Goal: Task Accomplishment & Management: Complete application form

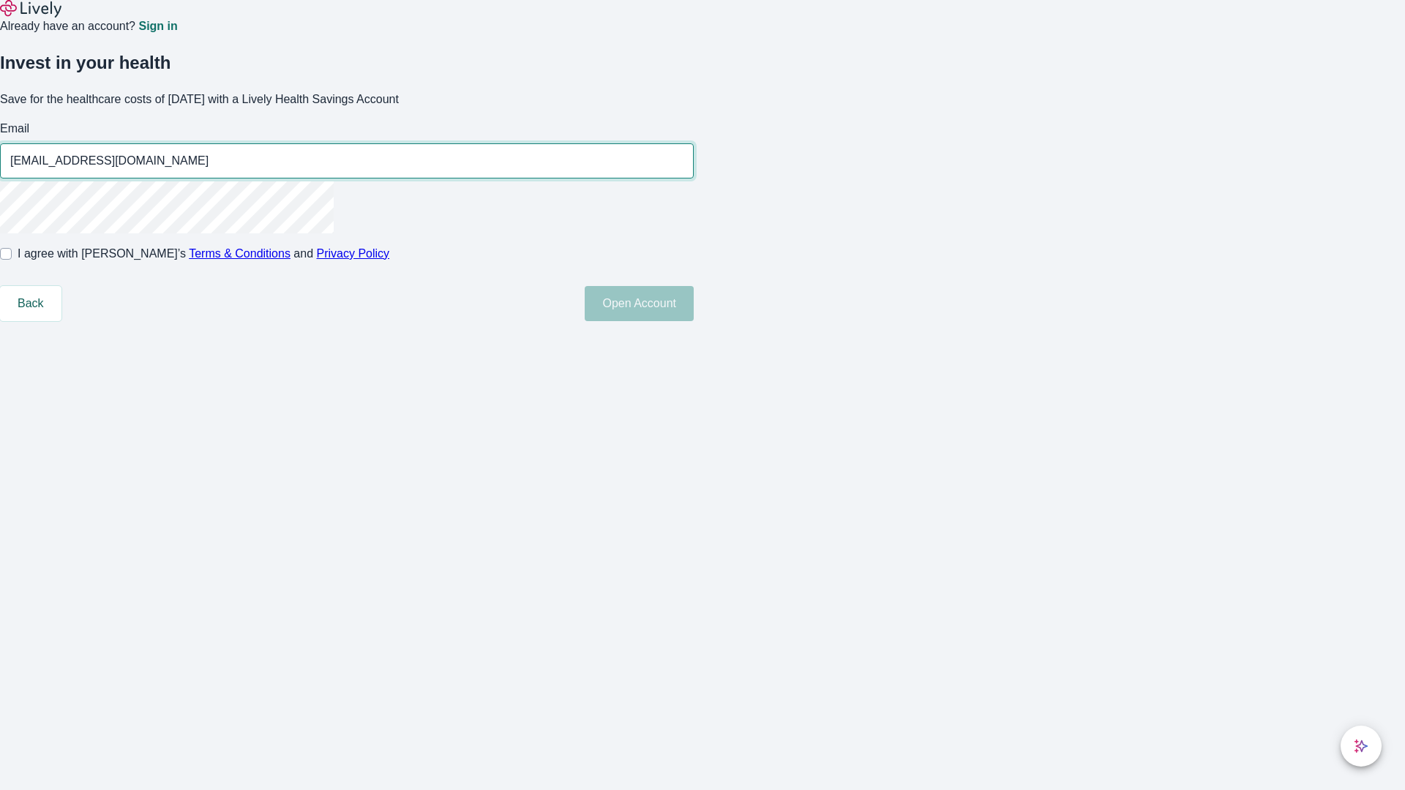
type input "[EMAIL_ADDRESS][DOMAIN_NAME]"
click at [12, 260] on input "I agree with Lively’s Terms & Conditions and Privacy Policy" at bounding box center [6, 254] width 12 height 12
checkbox input "true"
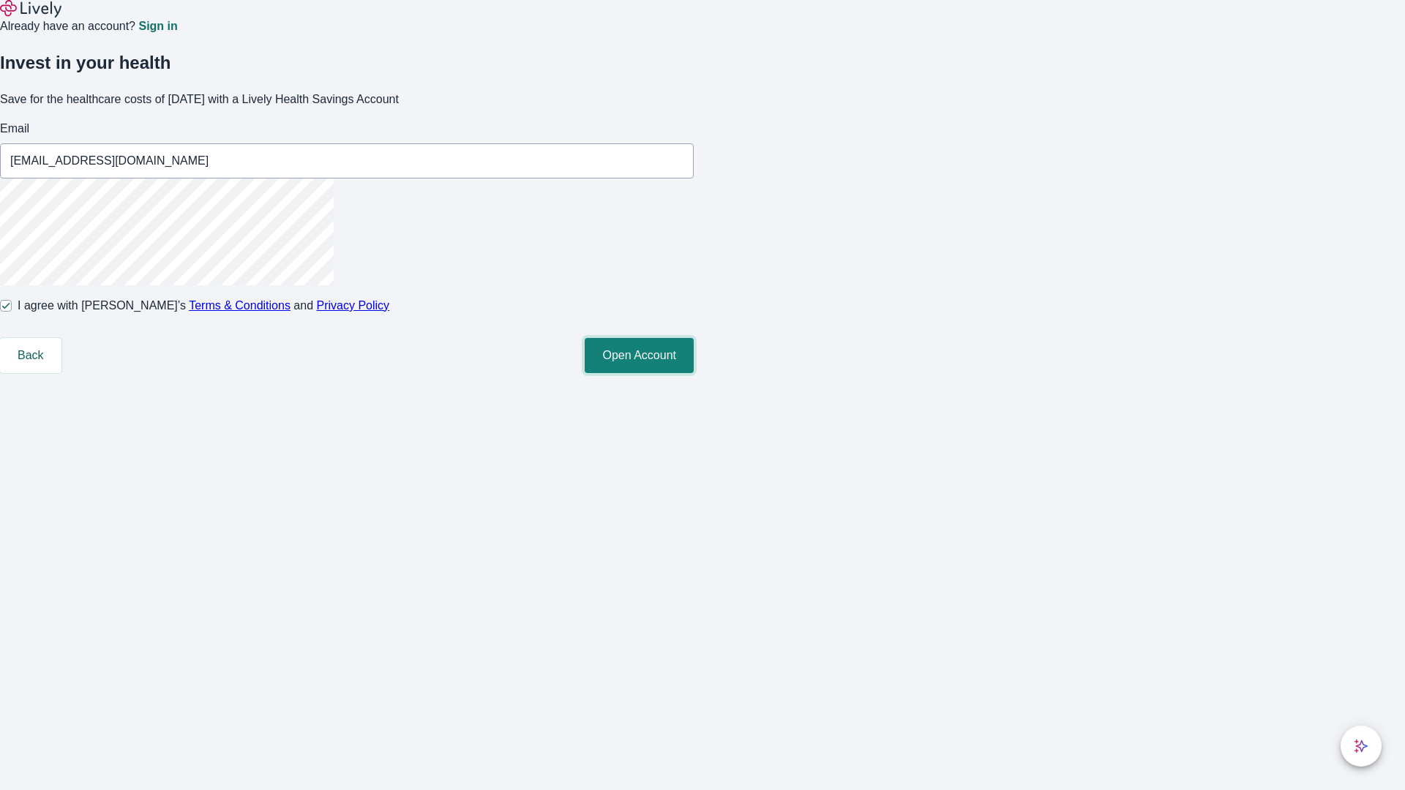
click at [694, 373] on button "Open Account" at bounding box center [639, 355] width 109 height 35
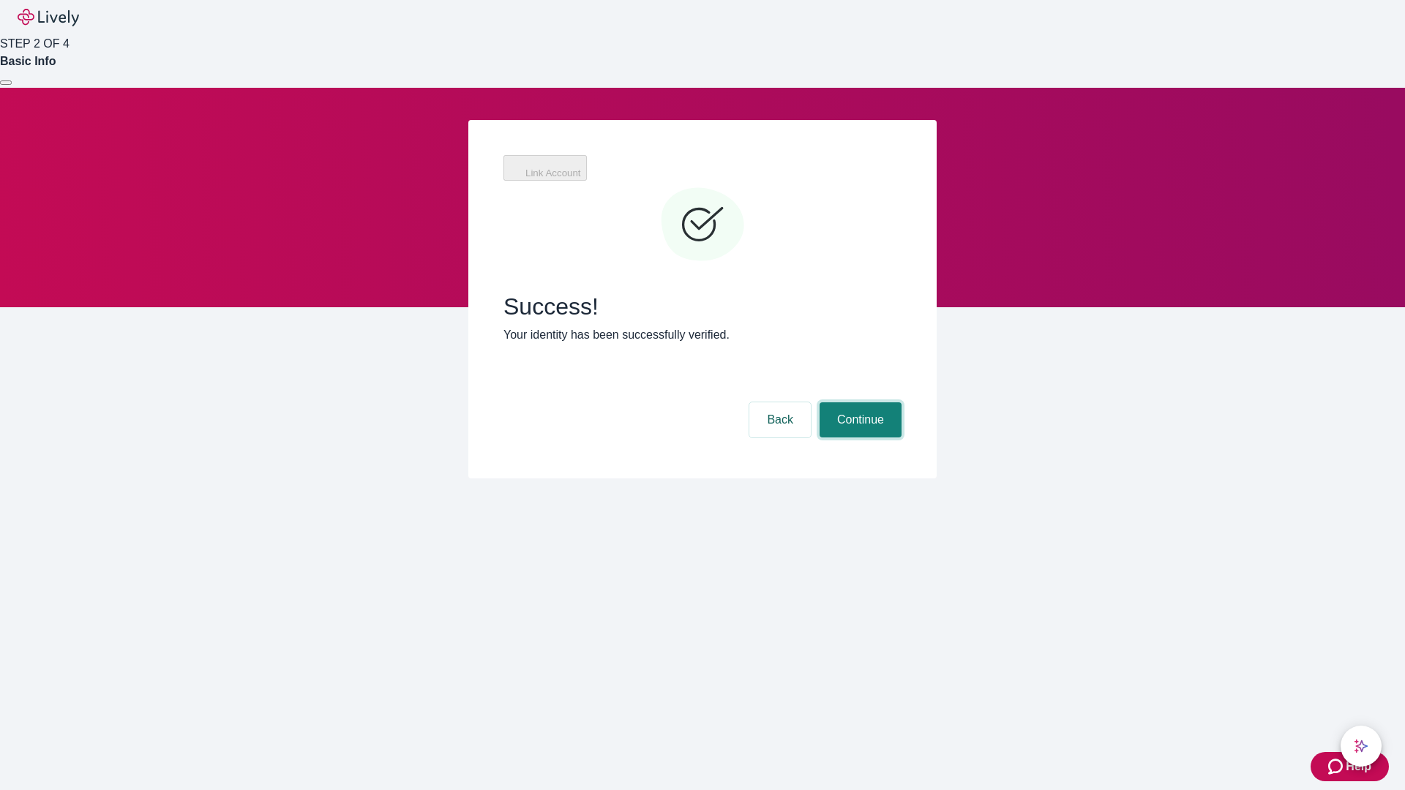
click at [859, 403] on button "Continue" at bounding box center [861, 420] width 82 height 35
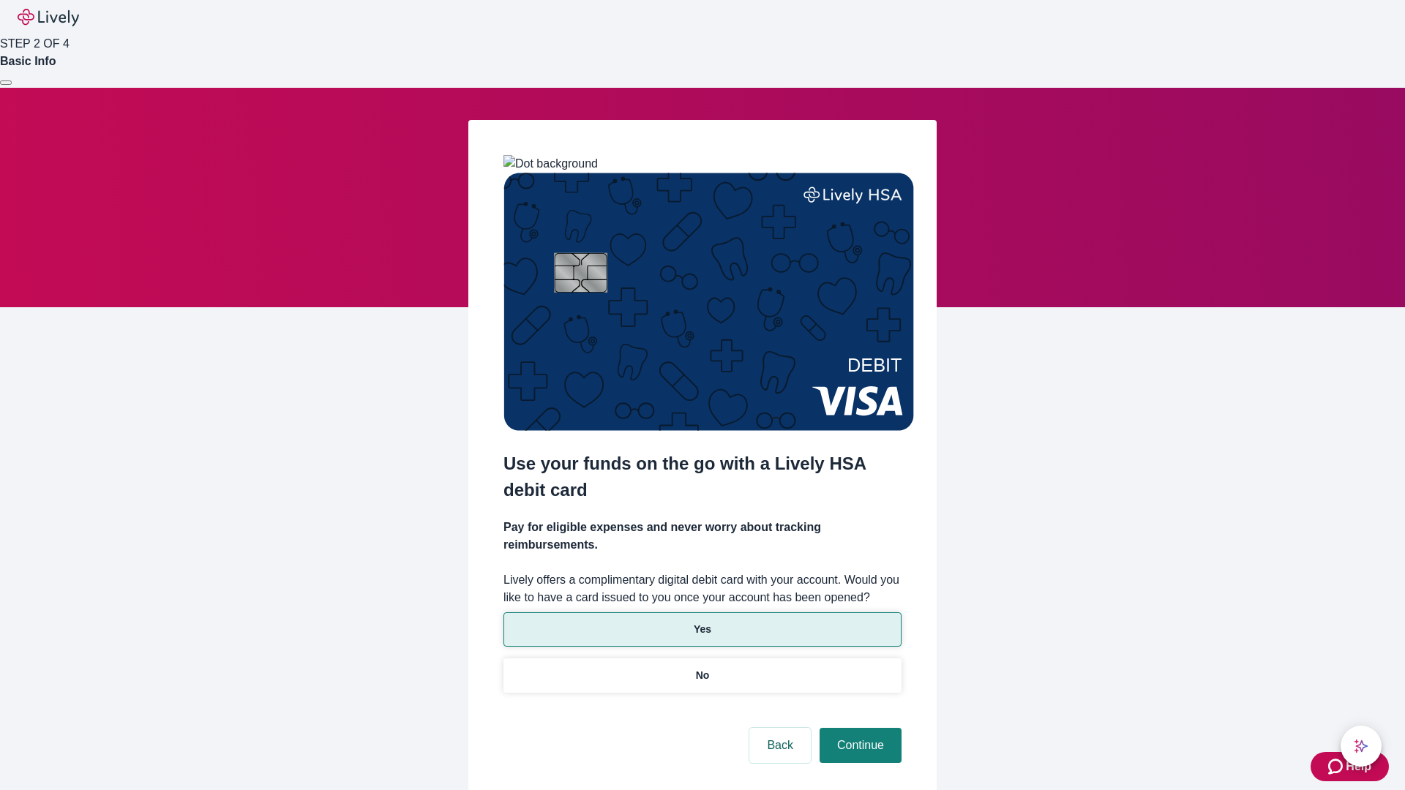
click at [702, 622] on p "Yes" at bounding box center [703, 629] width 18 height 15
click at [859, 728] on button "Continue" at bounding box center [861, 745] width 82 height 35
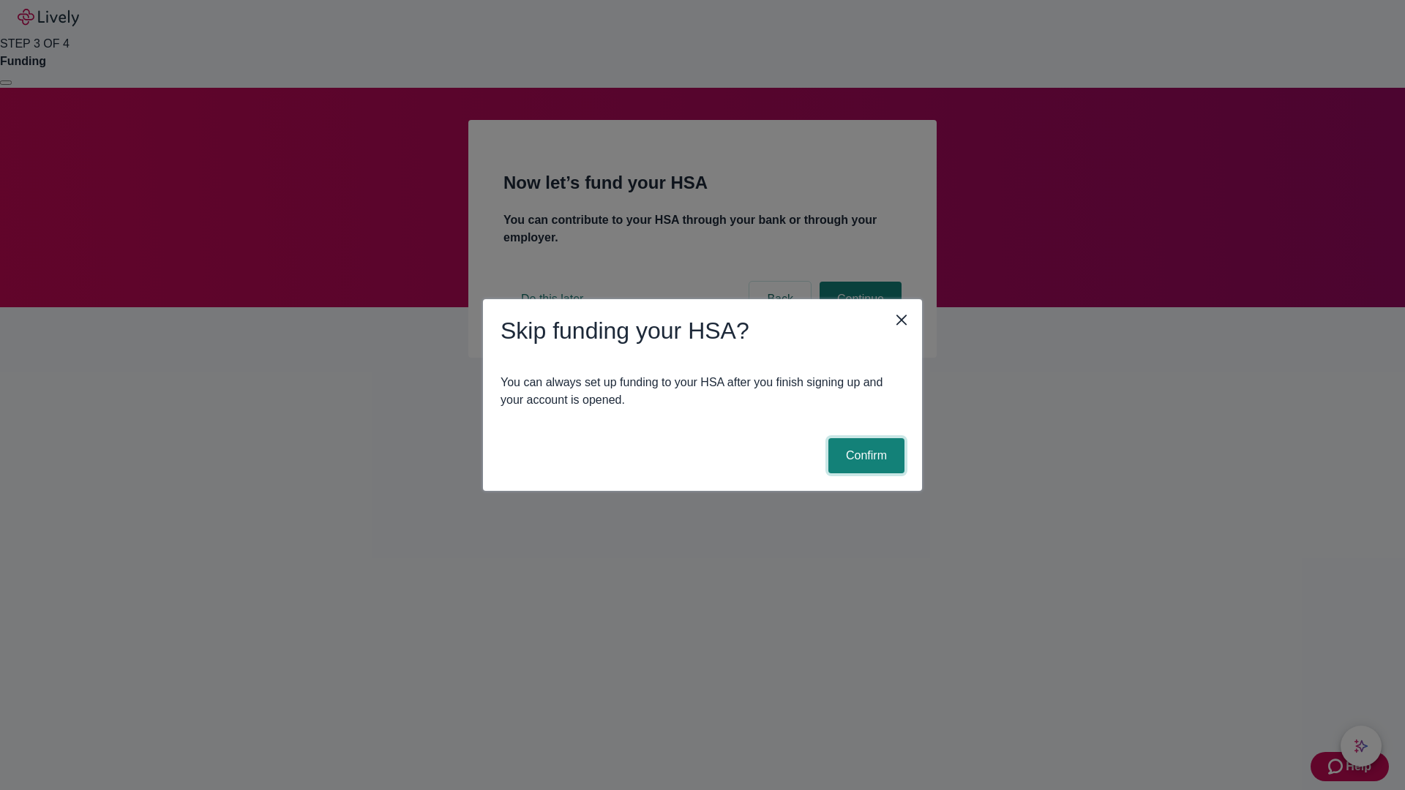
click at [864, 456] on button "Confirm" at bounding box center [867, 455] width 76 height 35
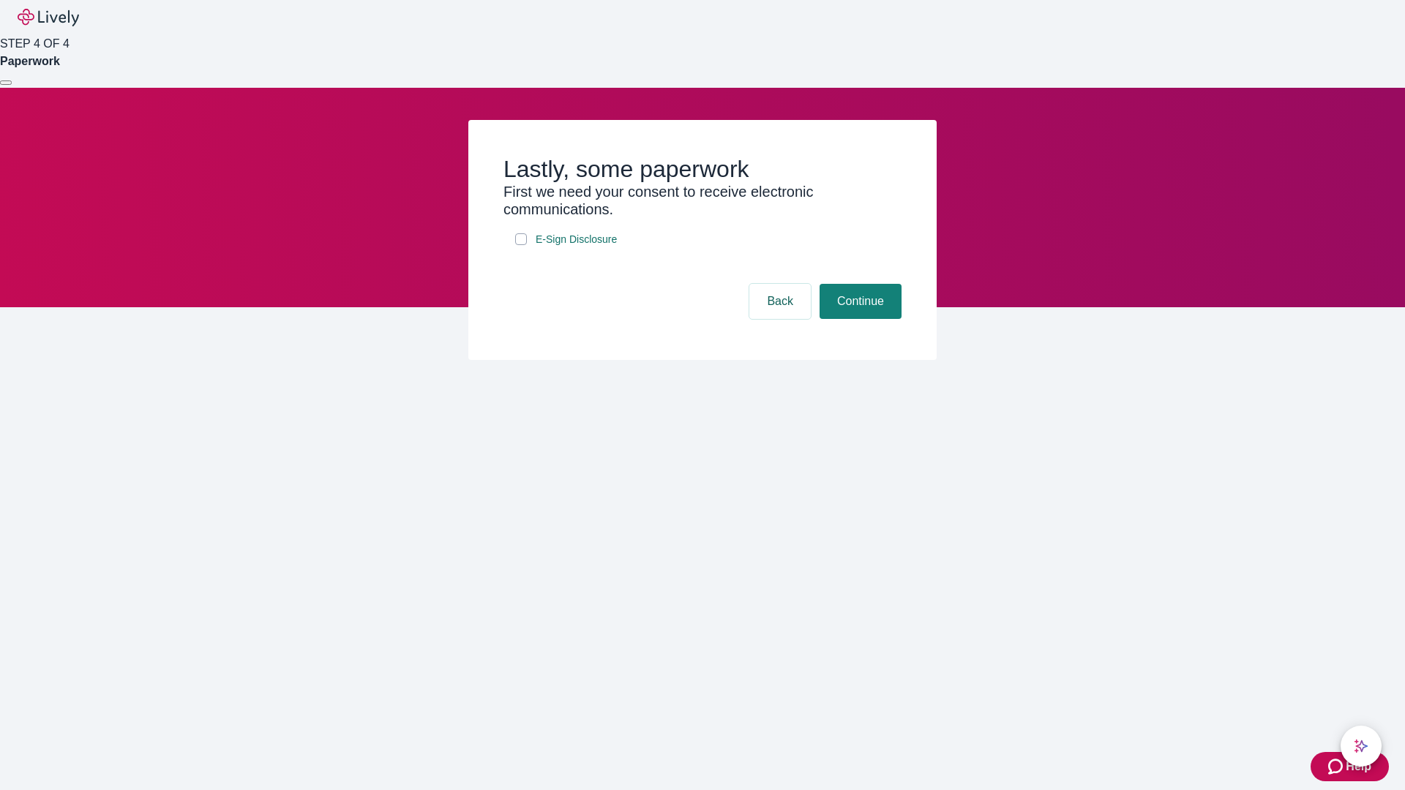
click at [521, 245] on input "E-Sign Disclosure" at bounding box center [521, 239] width 12 height 12
checkbox input "true"
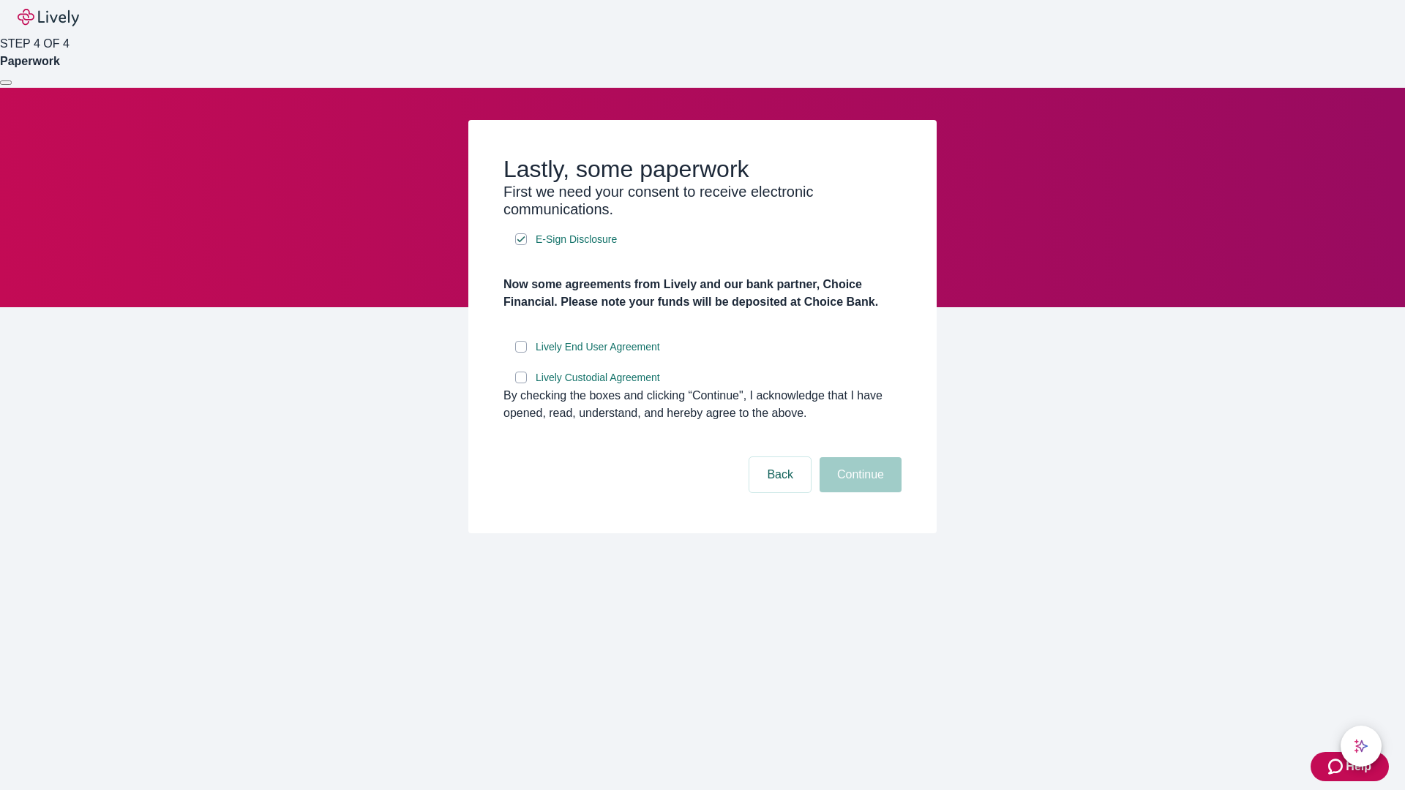
click at [521, 353] on input "Lively End User Agreement" at bounding box center [521, 347] width 12 height 12
checkbox input "true"
click at [521, 384] on input "Lively Custodial Agreement" at bounding box center [521, 378] width 12 height 12
checkbox input "true"
click at [859, 493] on button "Continue" at bounding box center [861, 474] width 82 height 35
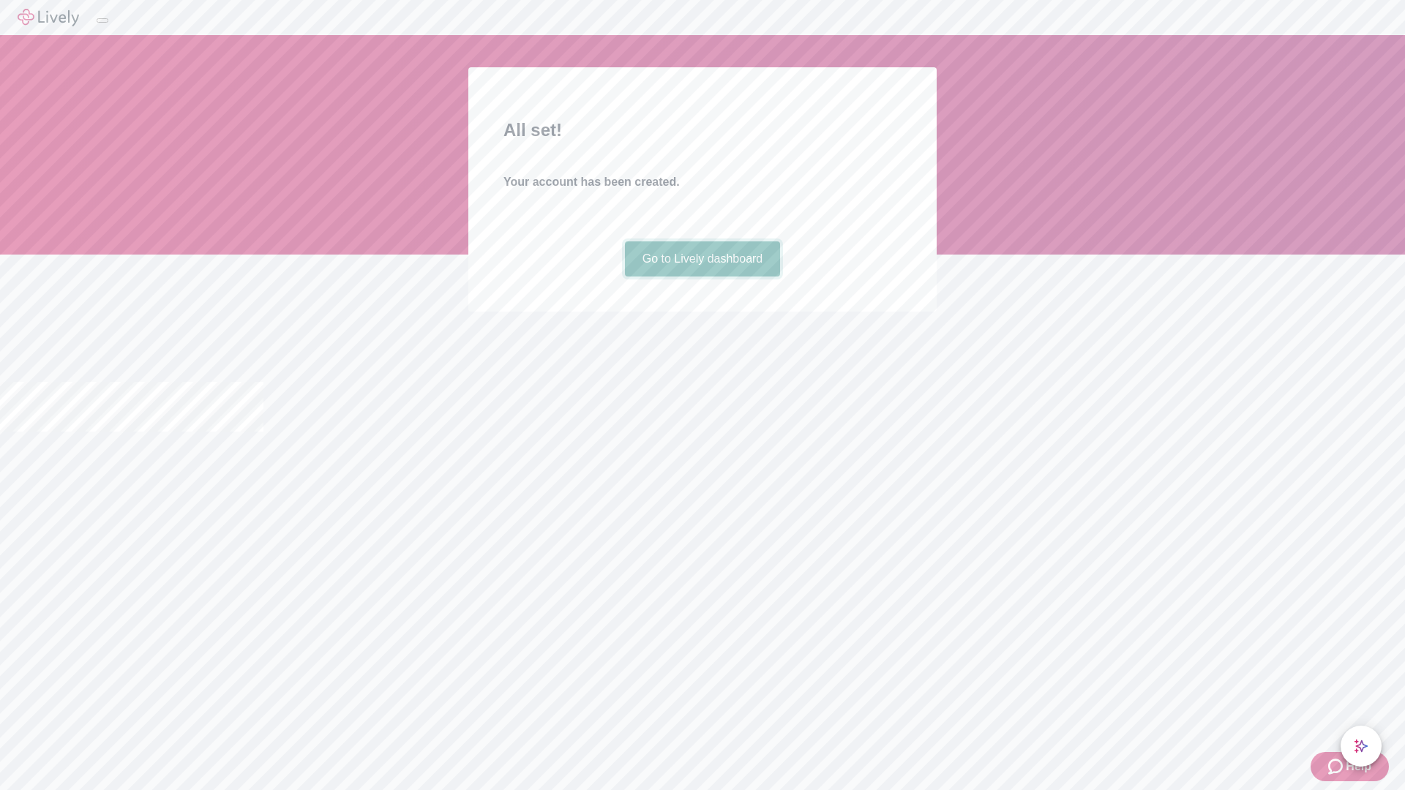
click at [702, 277] on link "Go to Lively dashboard" at bounding box center [703, 259] width 156 height 35
